Goal: Navigation & Orientation: Find specific page/section

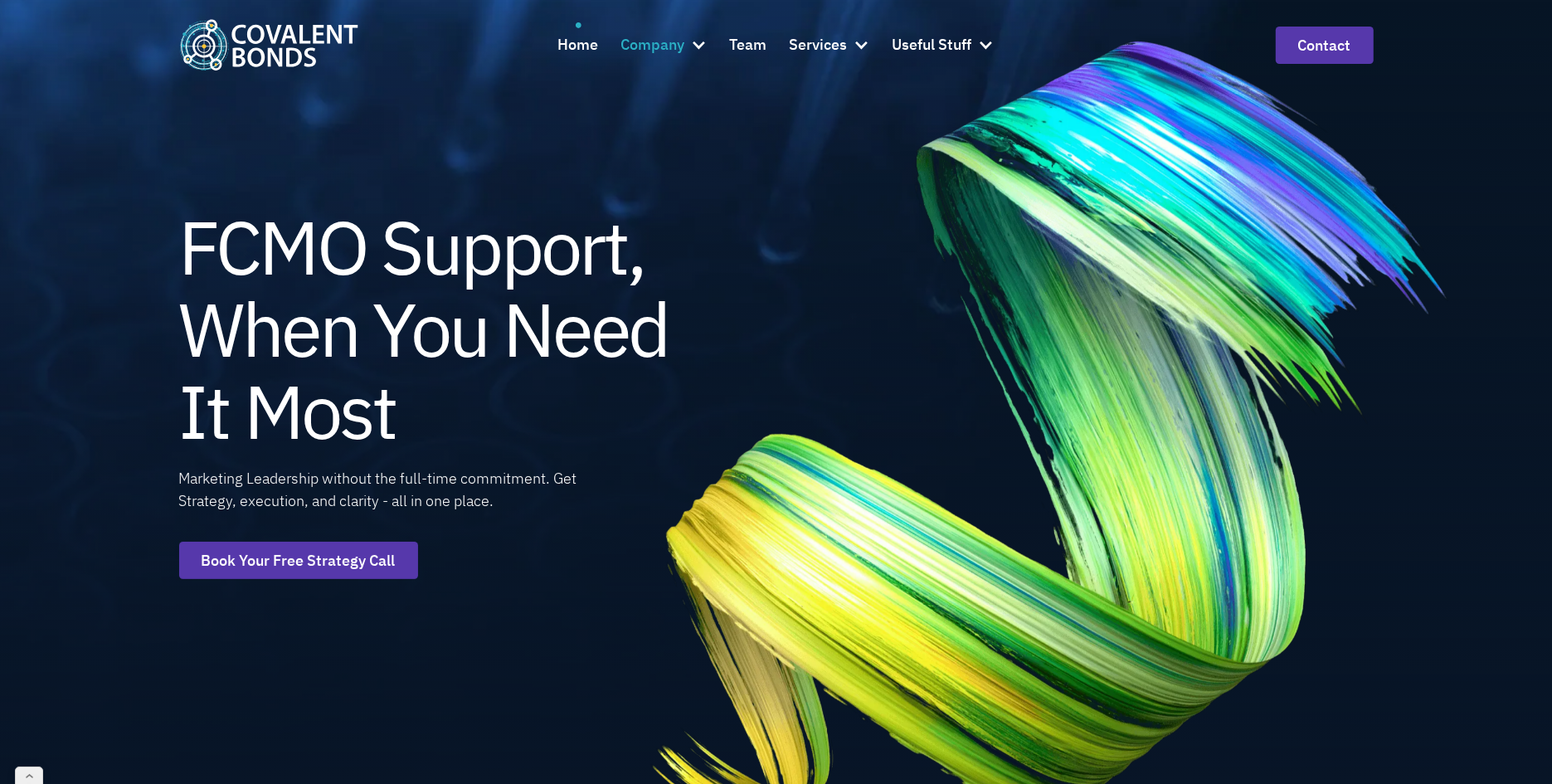
click at [696, 44] on div at bounding box center [698, 44] width 16 height 16
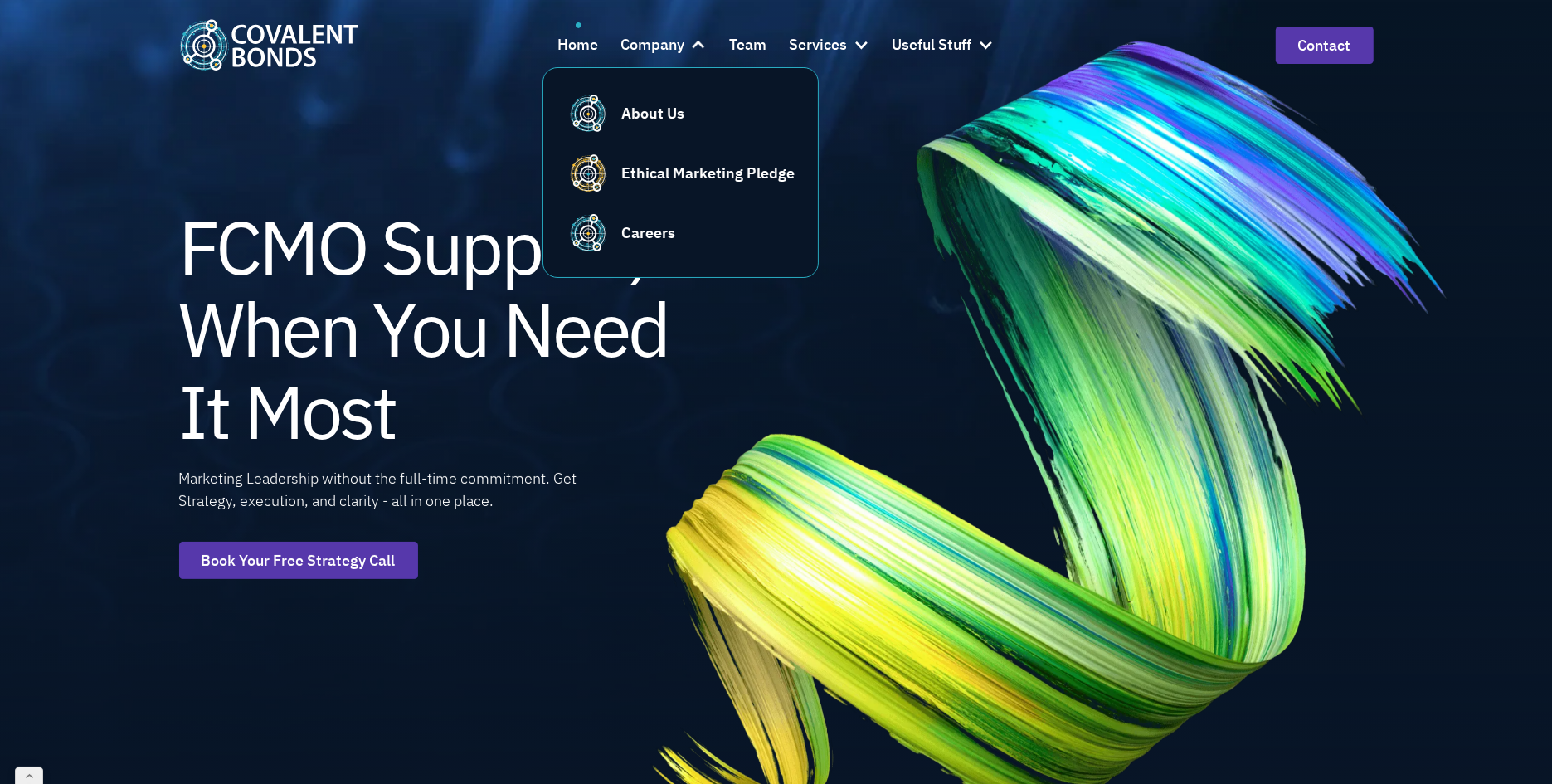
click at [897, 110] on img at bounding box center [1048, 436] width 955 height 942
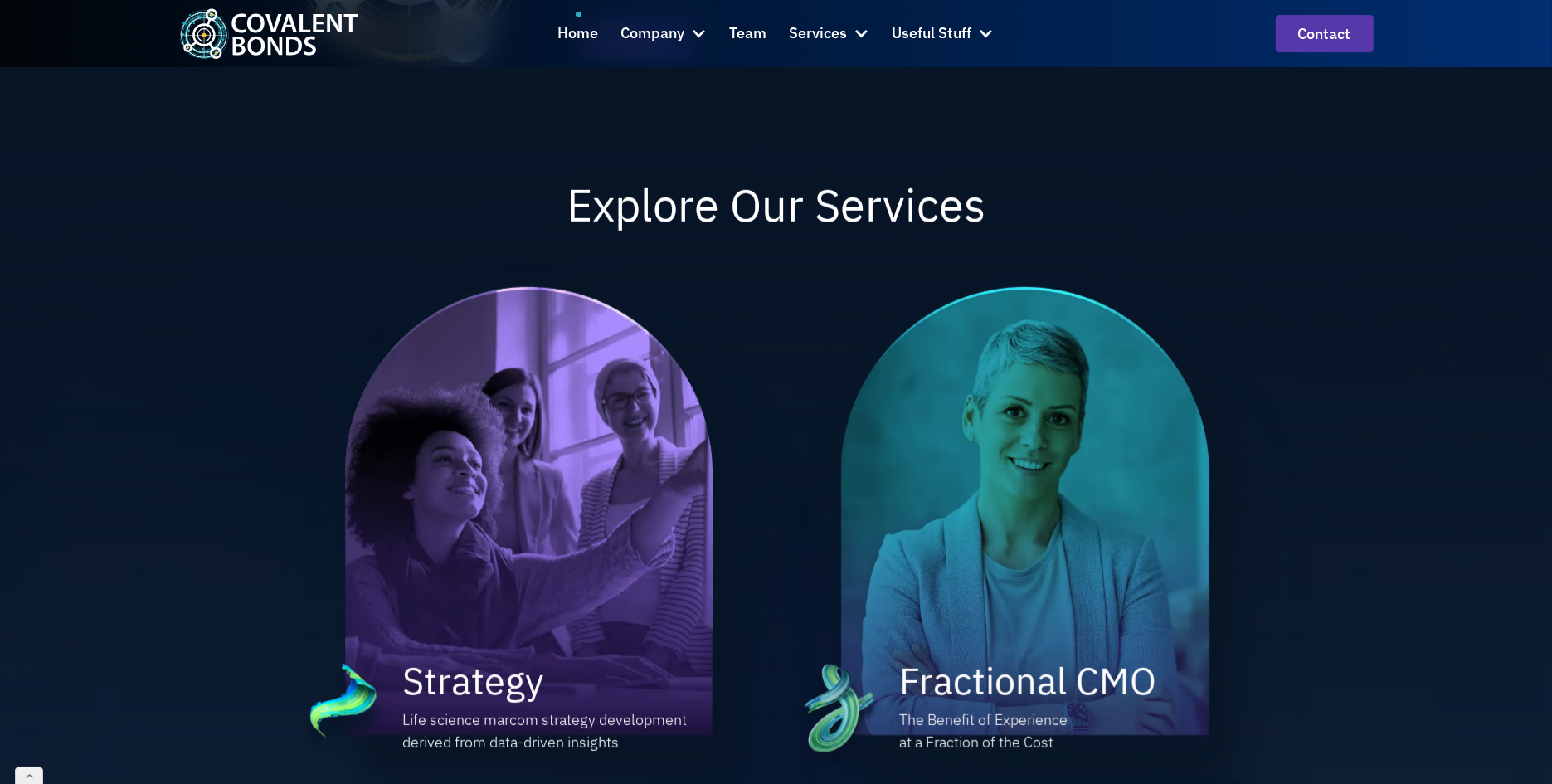
scroll to position [698, 0]
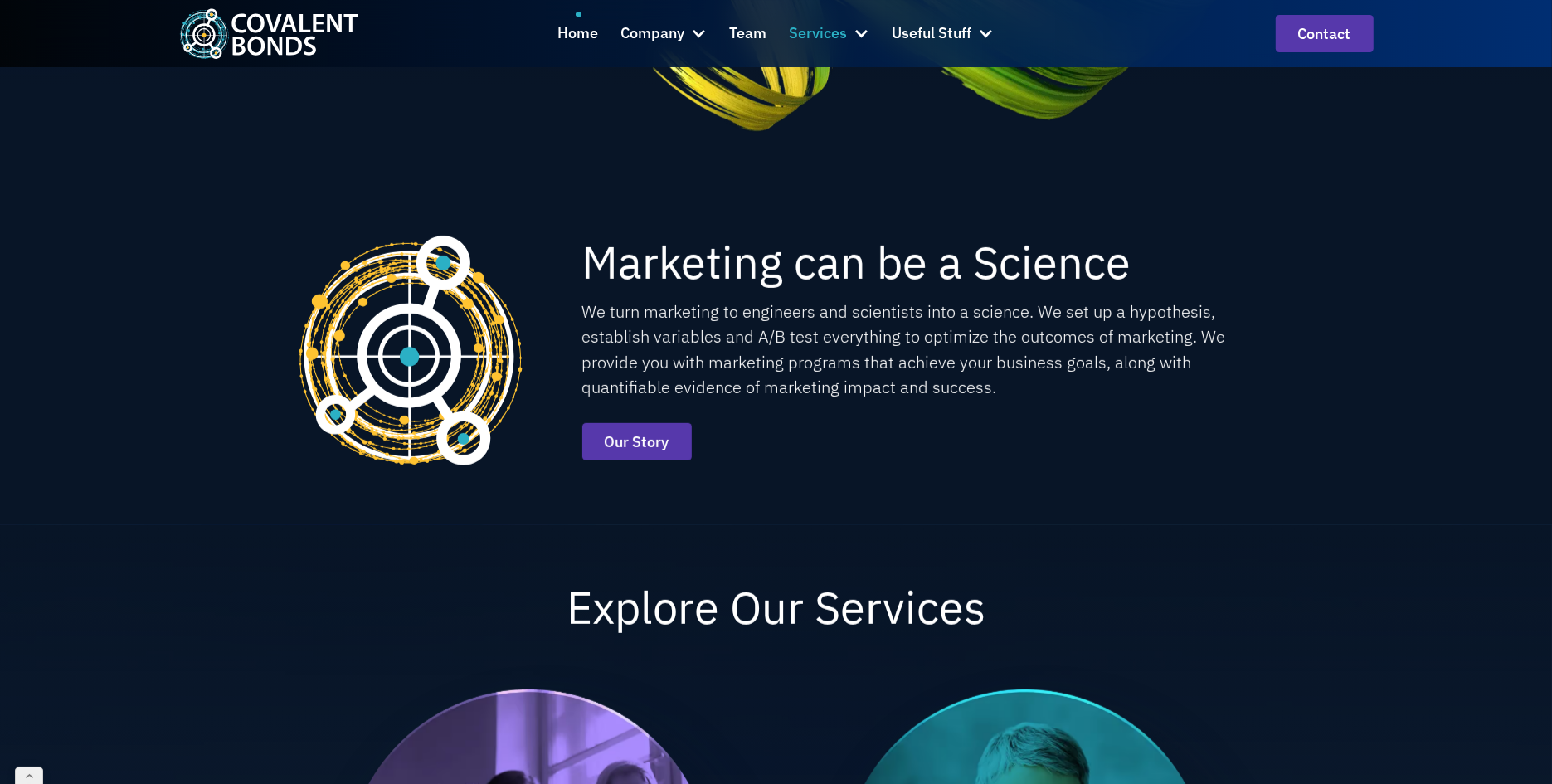
click at [866, 33] on div at bounding box center [860, 32] width 16 height 16
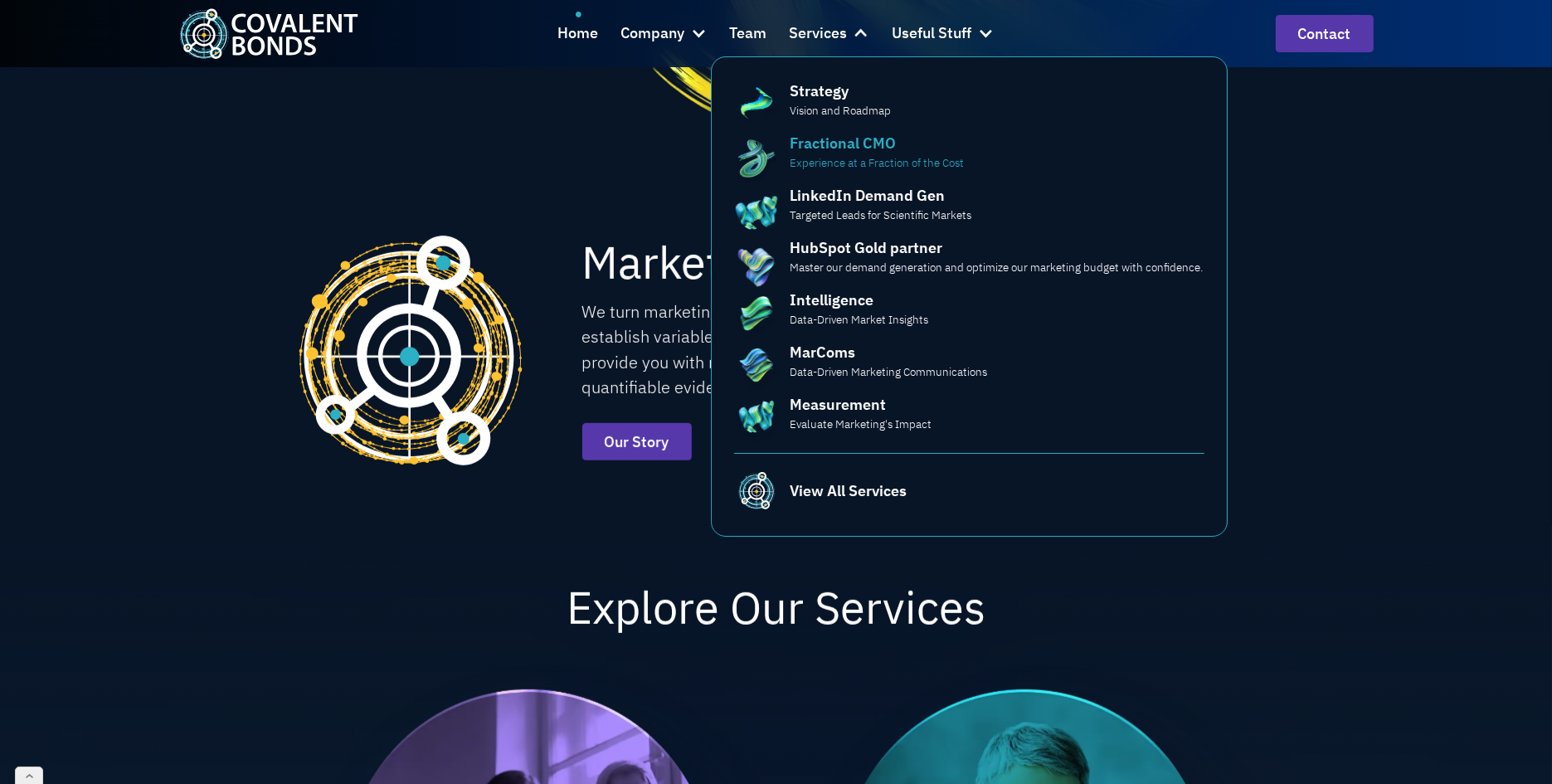
click at [875, 133] on div "Fractional CMO" at bounding box center [843, 143] width 107 height 22
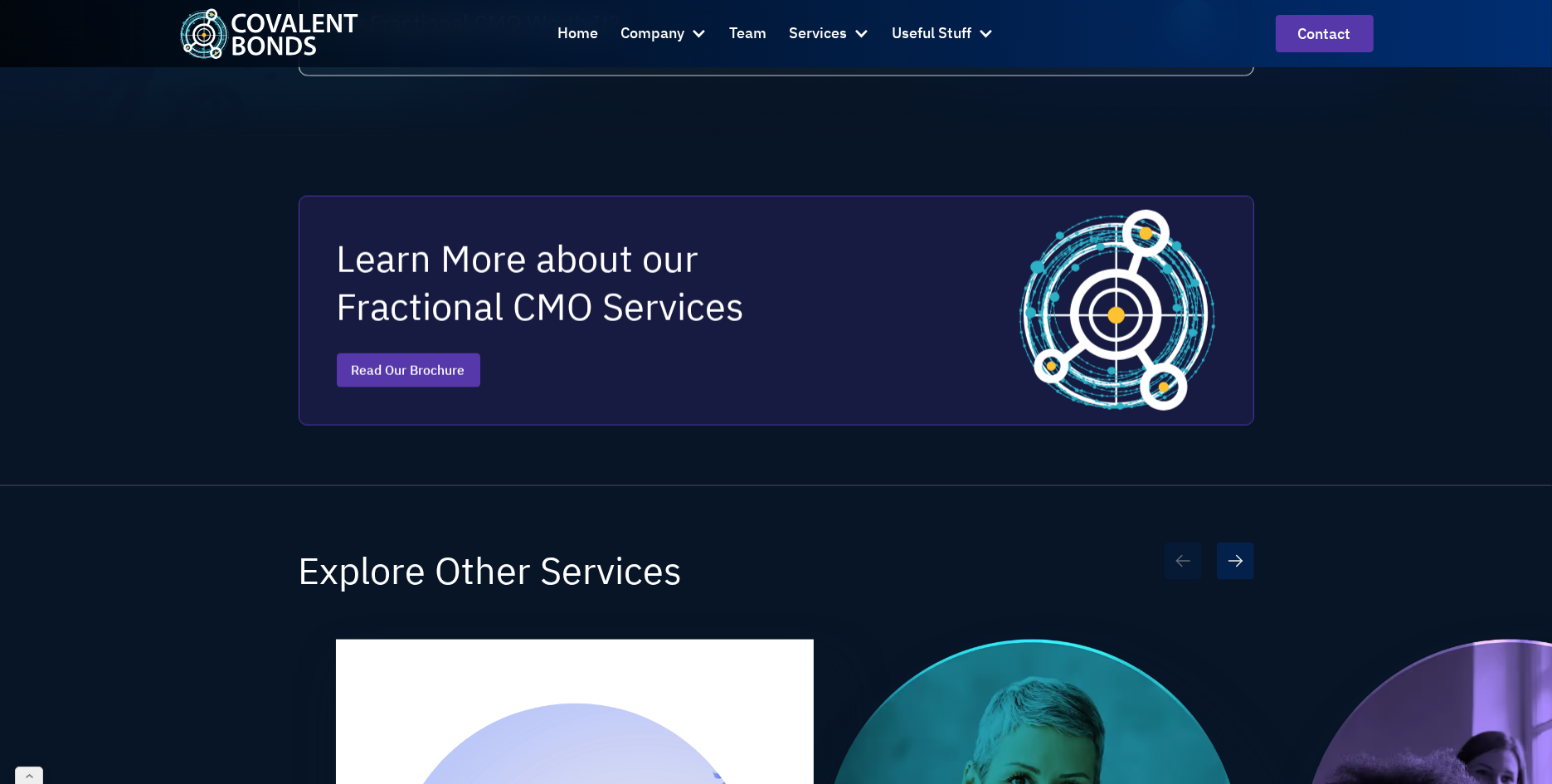
scroll to position [2061, 0]
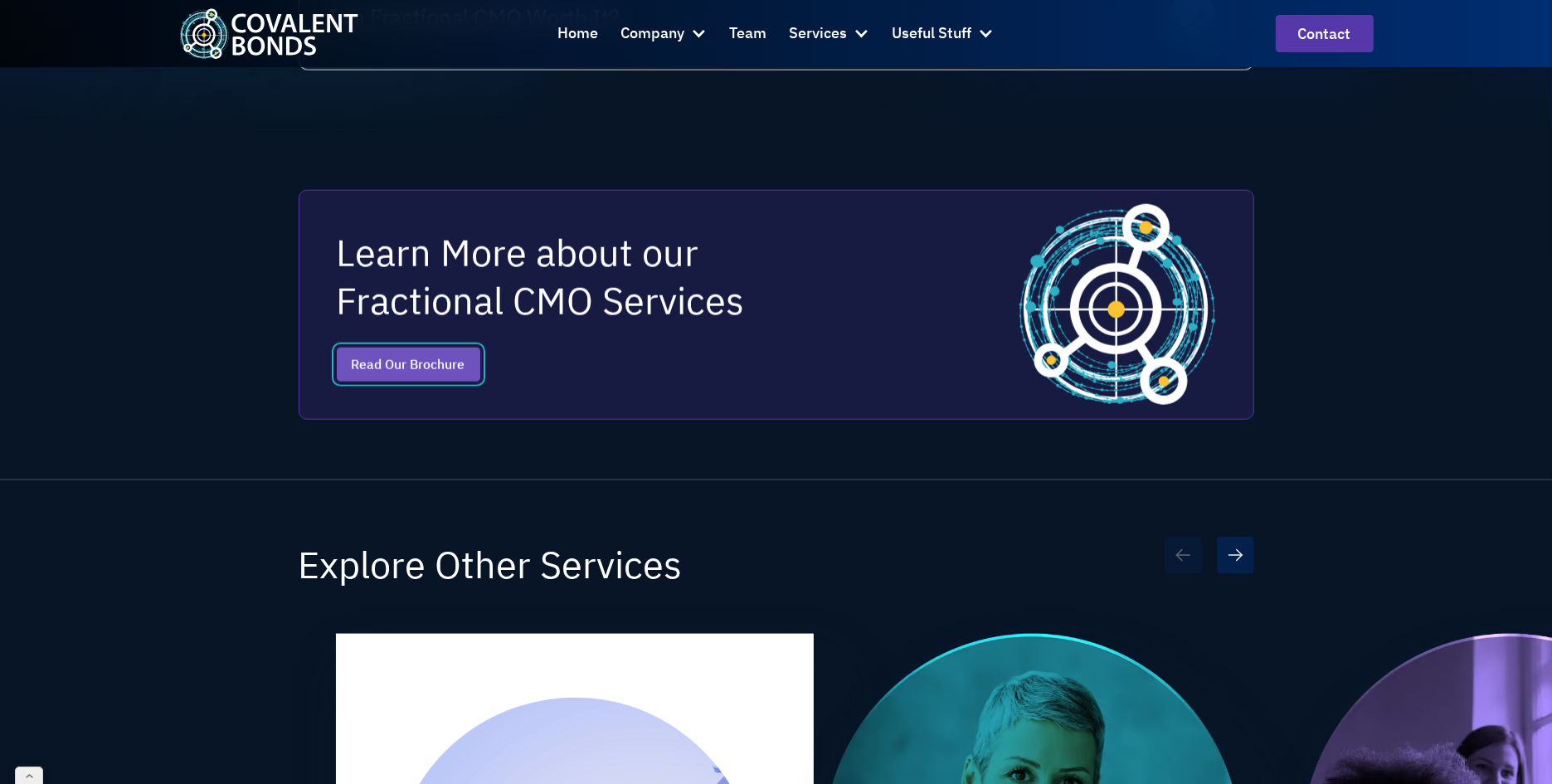
click at [454, 355] on link "Read Our Brochure" at bounding box center [408, 365] width 143 height 35
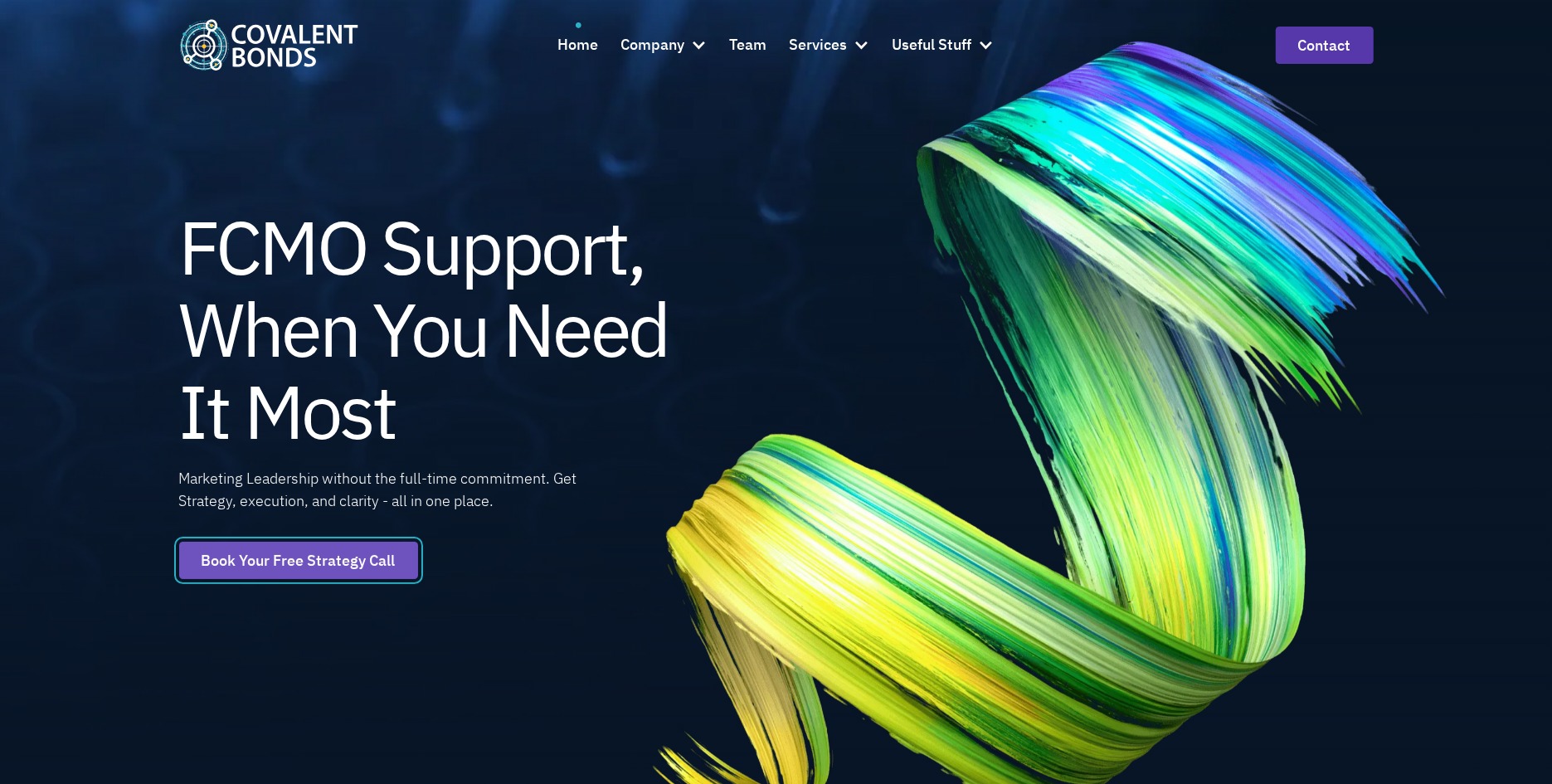
click at [351, 565] on link "Book Your Free Strategy Call" at bounding box center [298, 560] width 239 height 37
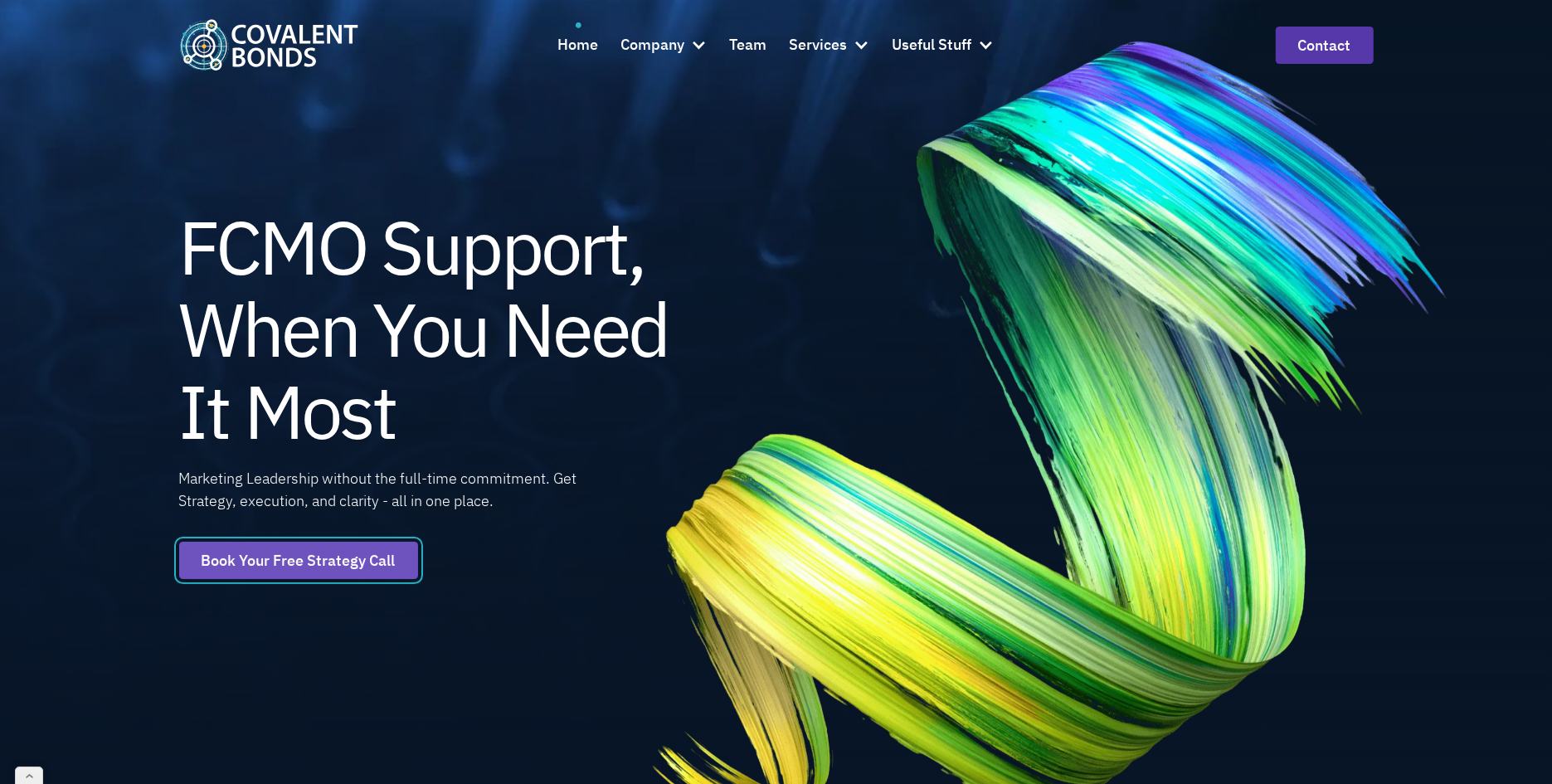
click at [297, 560] on link "Book Your Free Strategy Call" at bounding box center [298, 560] width 239 height 37
